Goal: Transaction & Acquisition: Purchase product/service

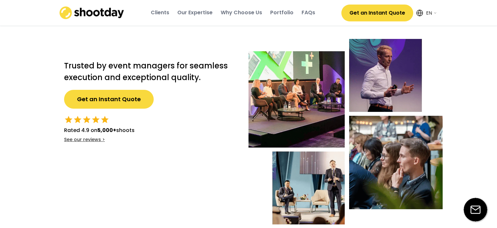
select select ""en""
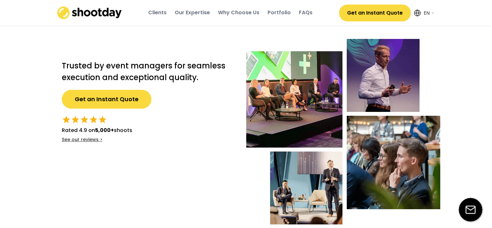
click at [121, 102] on button "Get an Instant Quote" at bounding box center [107, 99] width 90 height 19
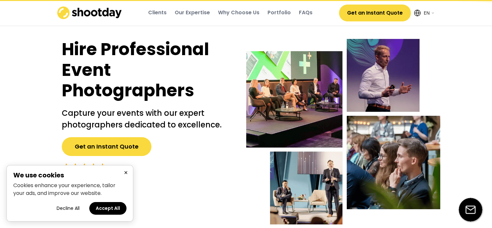
click at [122, 150] on button "Get an Instant Quote" at bounding box center [107, 146] width 90 height 19
